Goal: Information Seeking & Learning: Find specific fact

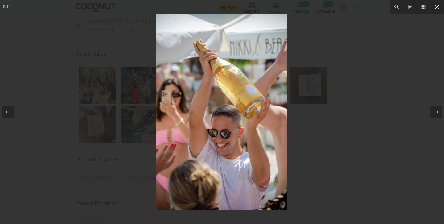
click at [438, 5] on icon at bounding box center [436, 6] width 7 height 7
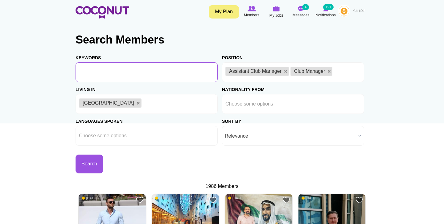
click at [108, 70] on input "Keywords" at bounding box center [147, 72] width 142 height 20
type input "aris tsiliopoulos"
click at [76, 154] on button "Search" at bounding box center [89, 163] width 27 height 19
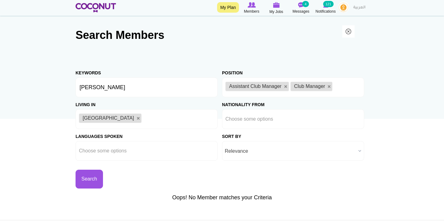
scroll to position [5, 0]
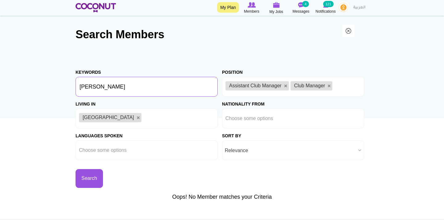
click at [102, 88] on input "aris tsiliopoulos" at bounding box center [147, 87] width 142 height 20
type input "aris"
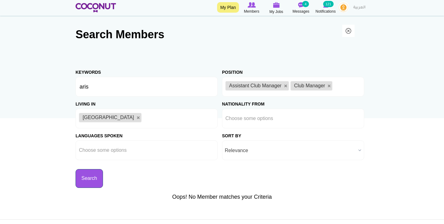
click at [95, 172] on button "Search" at bounding box center [89, 178] width 27 height 19
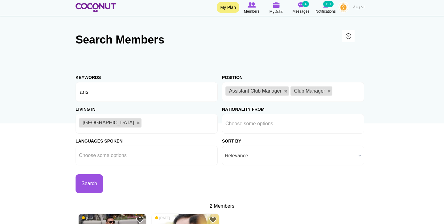
scroll to position [93, 0]
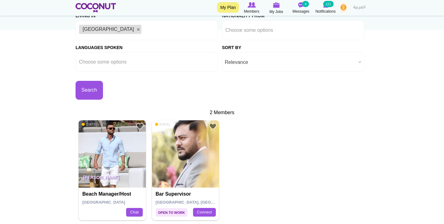
click at [111, 160] on img at bounding box center [112, 153] width 67 height 67
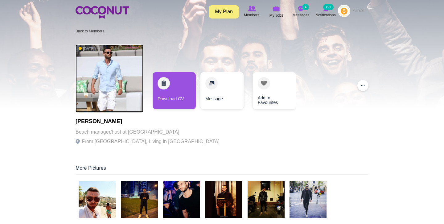
click at [112, 97] on img at bounding box center [110, 78] width 68 height 68
click at [104, 88] on img at bounding box center [110, 78] width 68 height 68
click at [101, 97] on img at bounding box center [110, 78] width 68 height 68
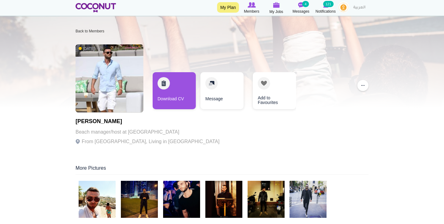
scroll to position [58, 0]
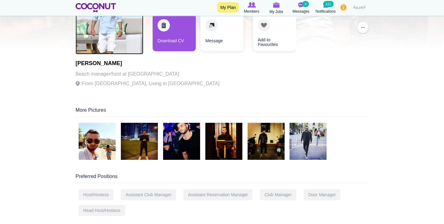
click at [104, 50] on img at bounding box center [110, 20] width 68 height 68
